Goal: Register for event/course

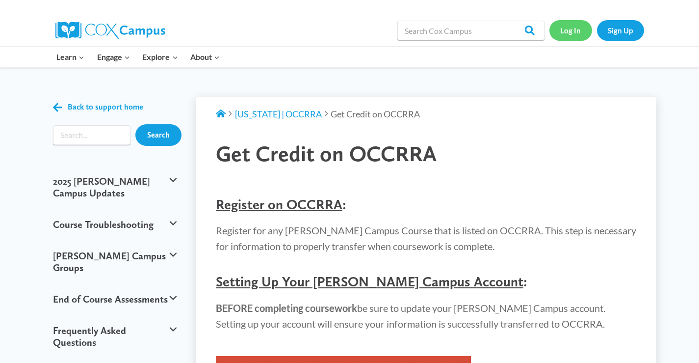
click at [561, 30] on link "Log In" at bounding box center [571, 30] width 43 height 20
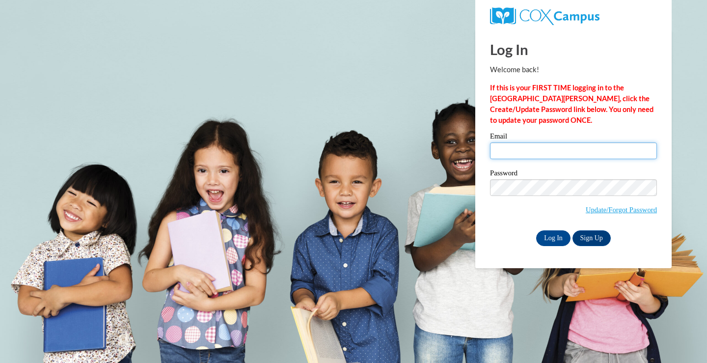
click at [499, 150] on input "Email" at bounding box center [573, 150] width 167 height 17
type input "[PERSON_NAME][EMAIL_ADDRESS][PERSON_NAME][DOMAIN_NAME]"
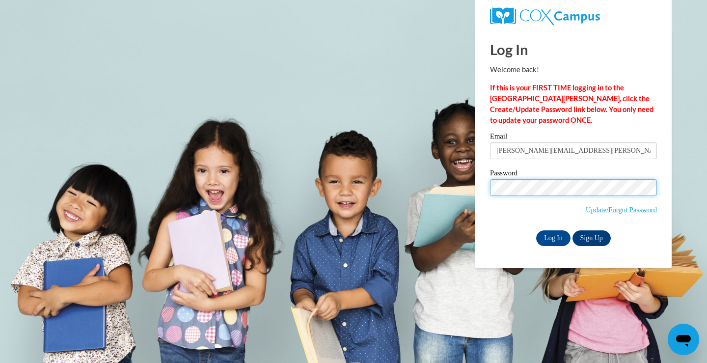
click at [536, 230] on input "Log In" at bounding box center [553, 238] width 34 height 16
click at [563, 236] on input "Log In" at bounding box center [553, 238] width 34 height 16
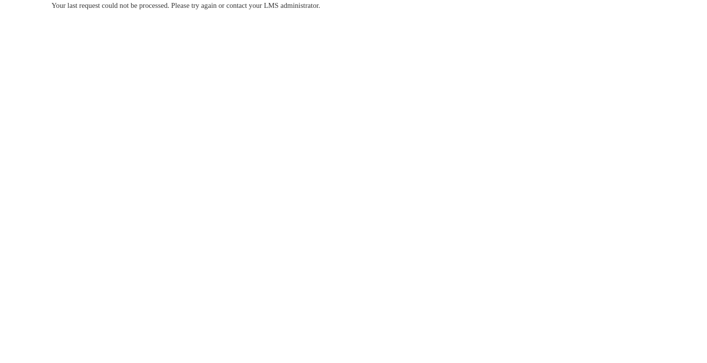
drag, startPoint x: 122, startPoint y: 95, endPoint x: 116, endPoint y: 31, distance: 63.6
click at [119, 81] on body "Your last request could not be processed. Please try again or contact your LMS …" at bounding box center [353, 181] width 707 height 363
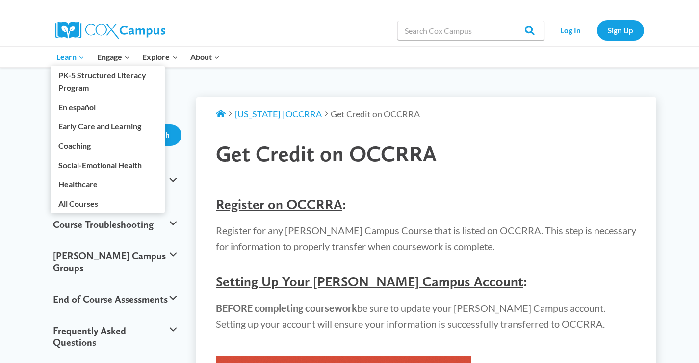
click at [71, 58] on span "Learn Expand" at bounding box center [70, 57] width 28 height 13
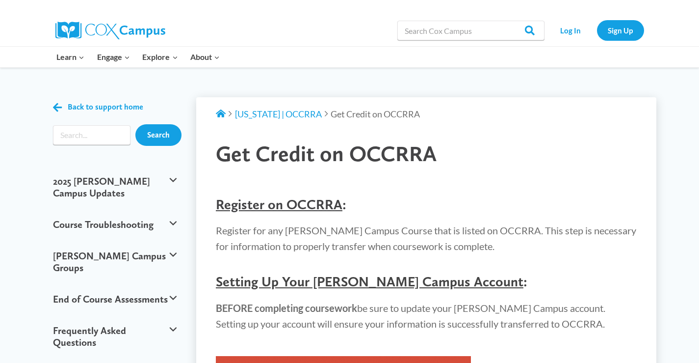
click at [85, 30] on img at bounding box center [110, 31] width 110 height 18
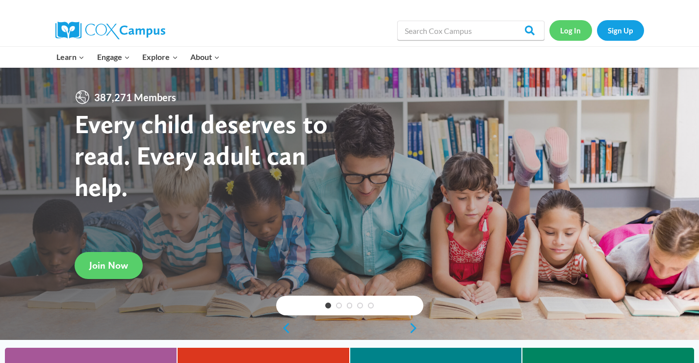
click at [579, 32] on link "Log In" at bounding box center [571, 30] width 43 height 20
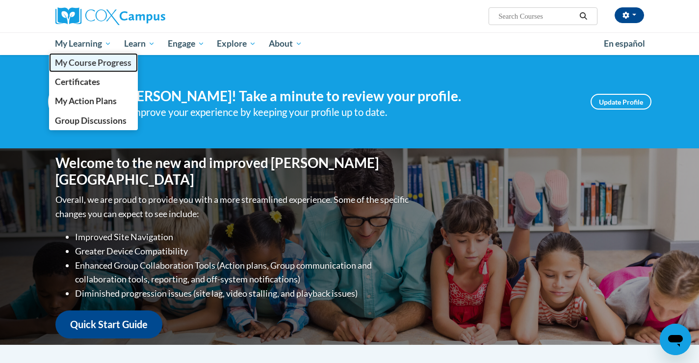
click at [86, 69] on link "My Course Progress" at bounding box center [93, 62] width 89 height 19
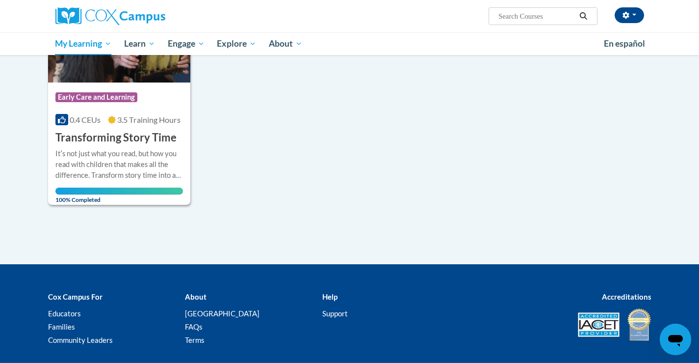
scroll to position [49, 0]
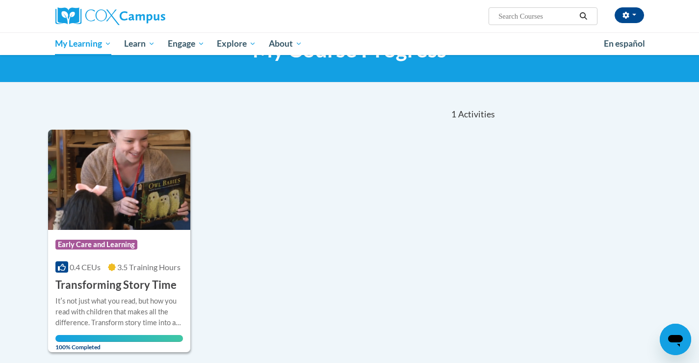
click at [537, 15] on input "Search..." at bounding box center [537, 16] width 79 height 12
type input "Sharing IDeas"
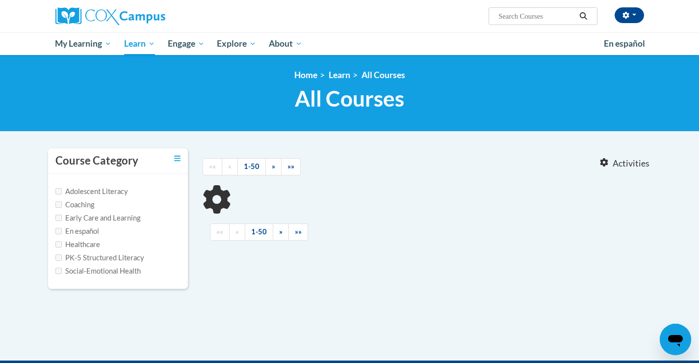
type input "Sharing IDeas"
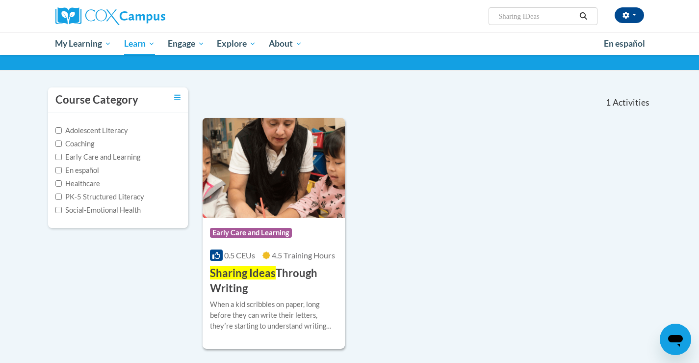
scroll to position [49, 0]
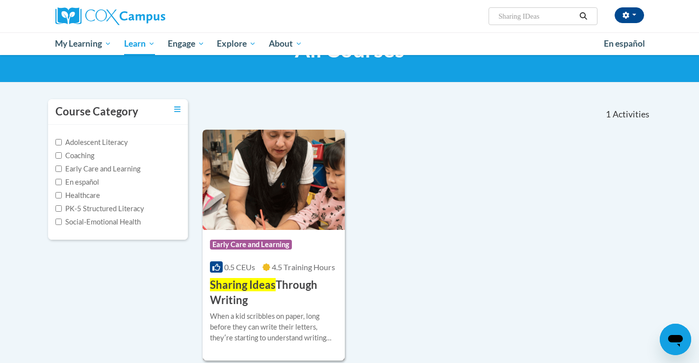
click at [272, 205] on img at bounding box center [274, 180] width 143 height 100
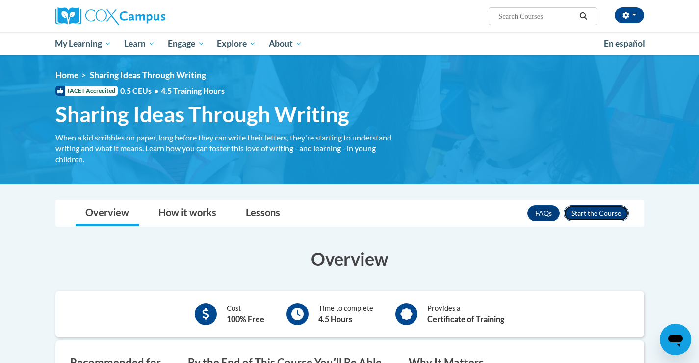
click at [578, 209] on button "Enroll" at bounding box center [596, 213] width 65 height 16
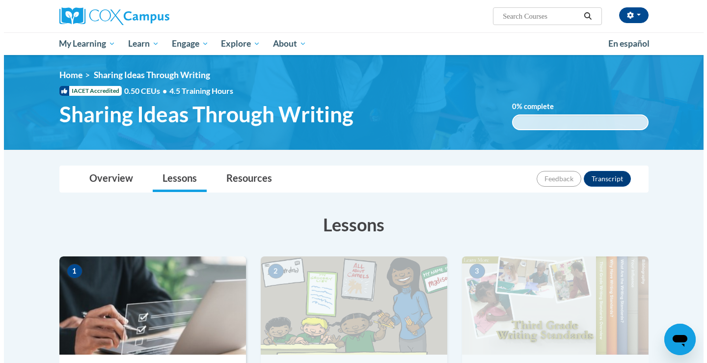
scroll to position [147, 0]
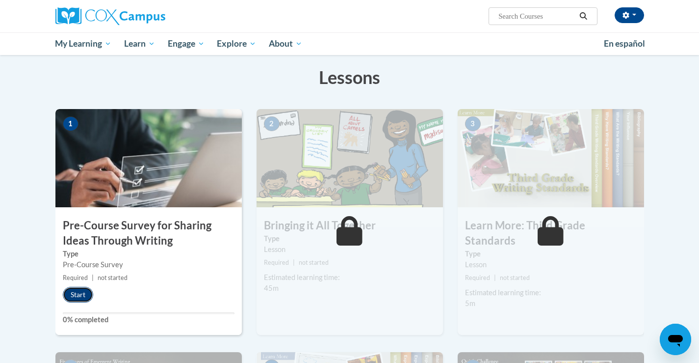
click at [83, 289] on button "Start" at bounding box center [78, 295] width 30 height 16
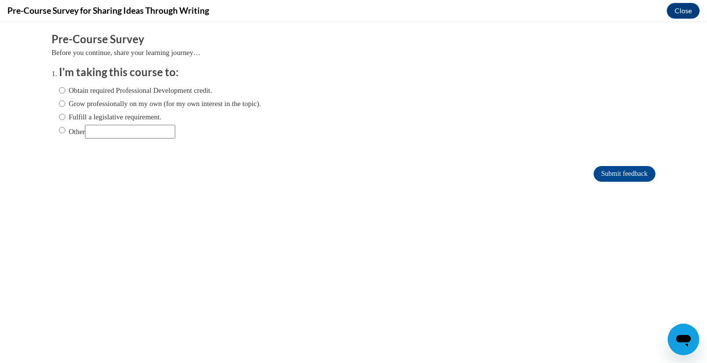
scroll to position [0, 0]
click at [59, 88] on input "Obtain required Professional Development credit." at bounding box center [62, 90] width 6 height 11
radio input "true"
click at [605, 170] on input "Submit feedback" at bounding box center [624, 174] width 62 height 16
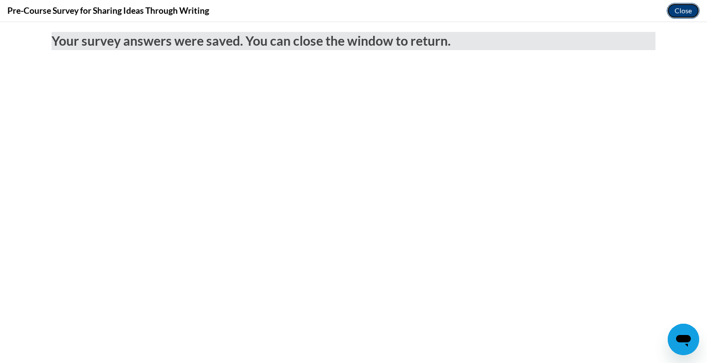
click at [676, 10] on button "Close" at bounding box center [683, 11] width 33 height 16
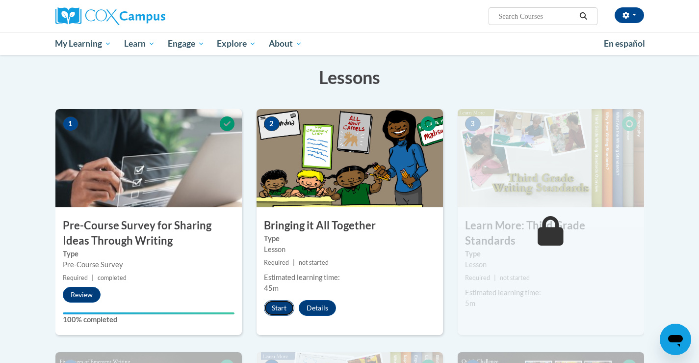
click at [278, 303] on button "Start" at bounding box center [279, 308] width 30 height 16
